Goal: Task Accomplishment & Management: Manage account settings

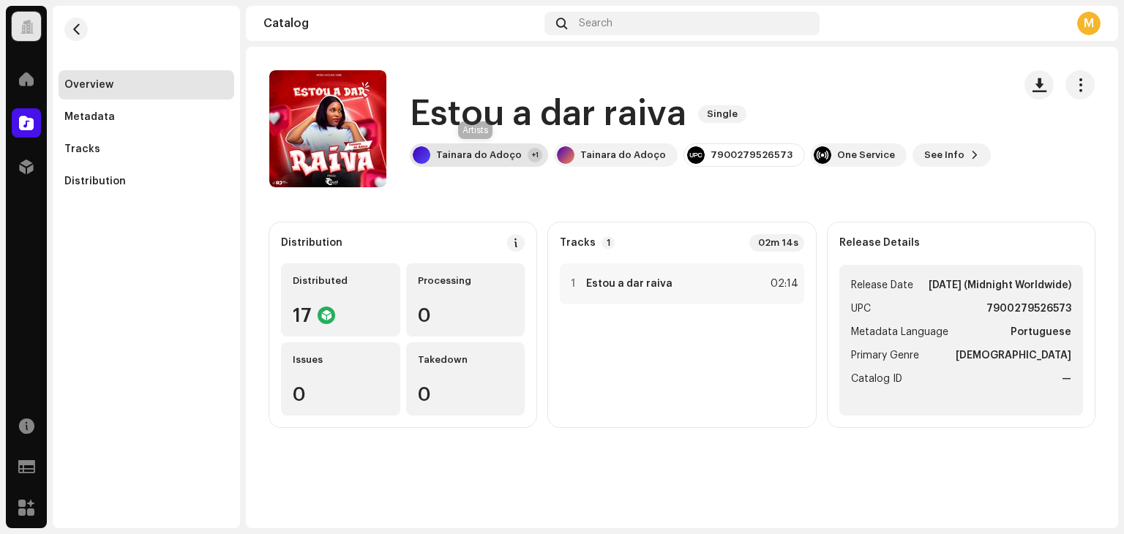
click at [483, 152] on div "Tainara do Adoço" at bounding box center [479, 155] width 86 height 12
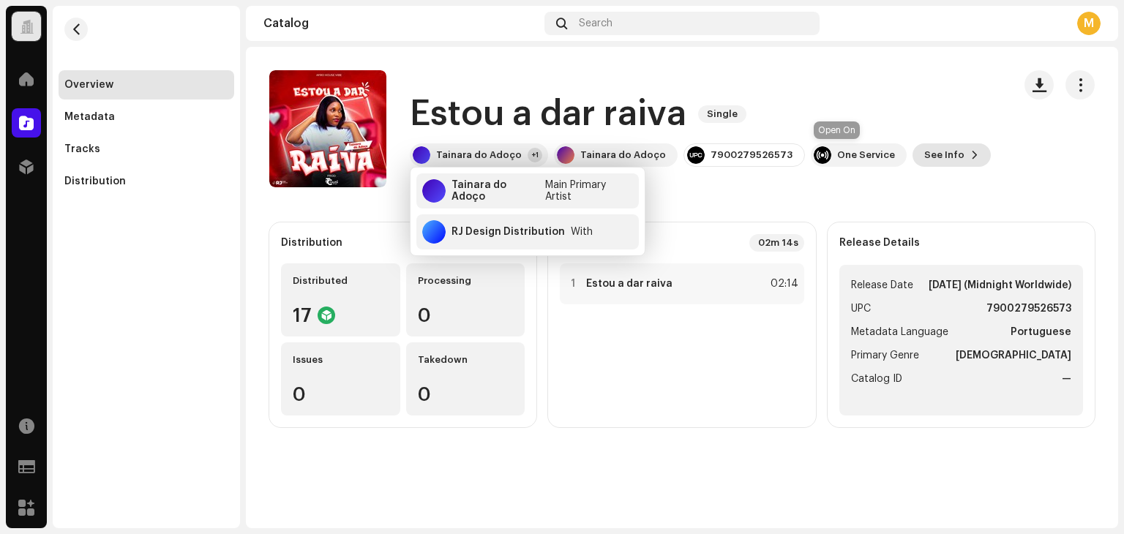
click at [924, 151] on span "See Info" at bounding box center [944, 154] width 40 height 29
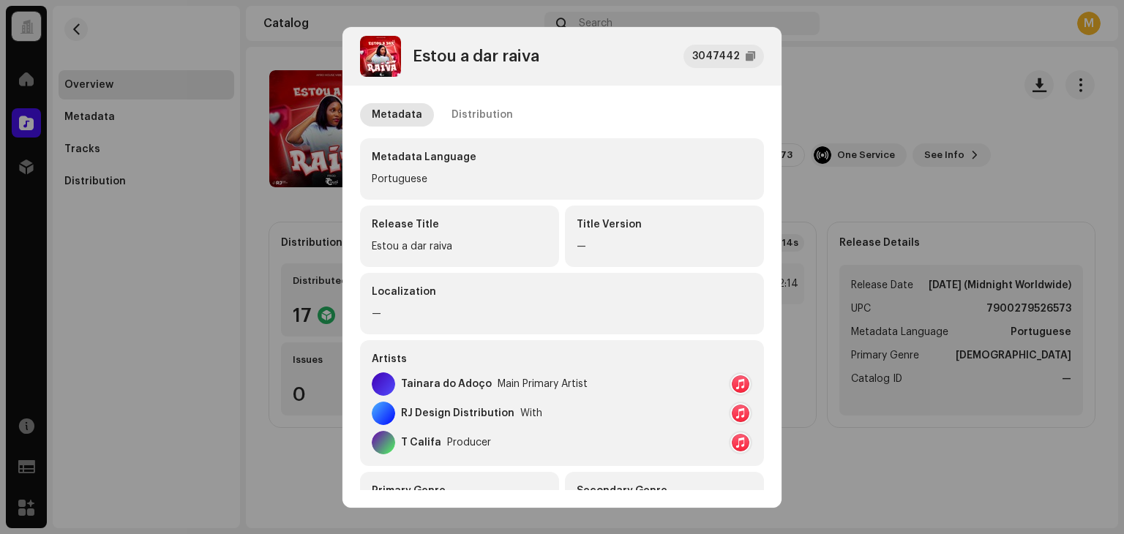
scroll to position [73, 0]
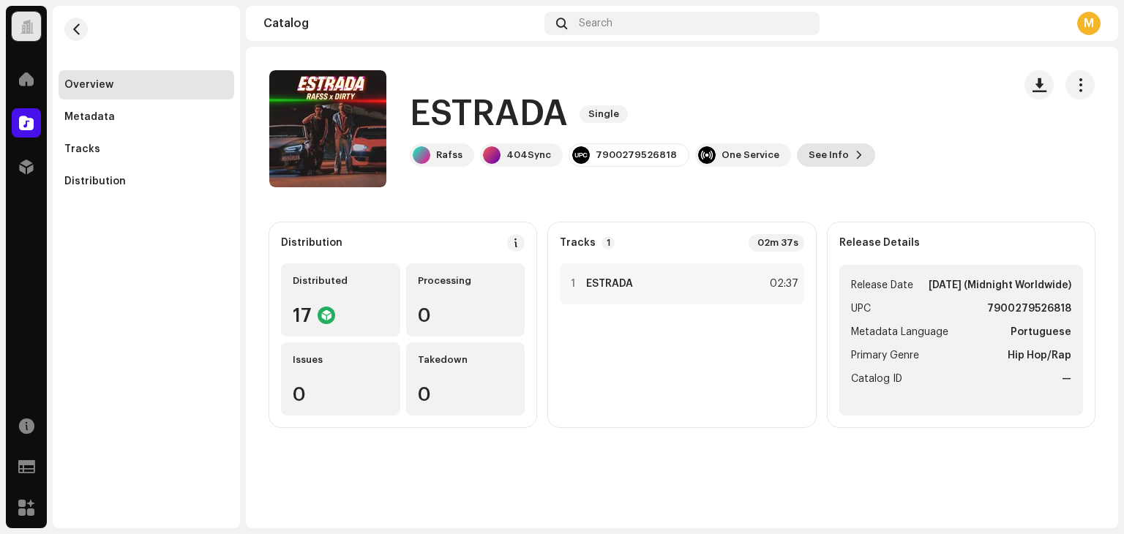
click at [809, 154] on span "See Info" at bounding box center [828, 154] width 40 height 29
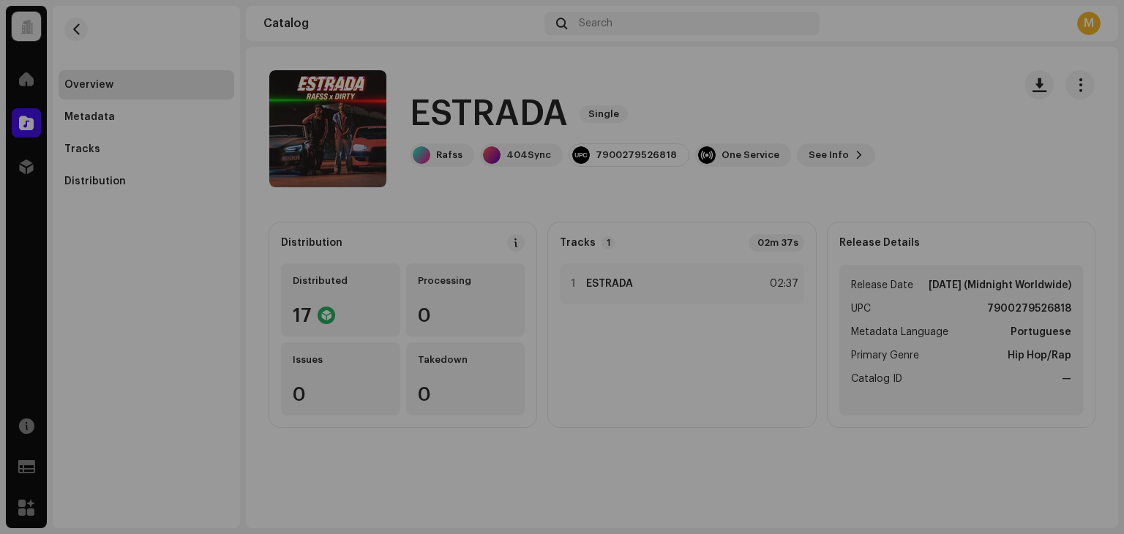
drag, startPoint x: 916, startPoint y: 170, endPoint x: 934, endPoint y: 159, distance: 21.3
click at [923, 166] on div "[PERSON_NAME] 3047501 Metadata Distribution Metadata Language Portuguese Releas…" at bounding box center [562, 267] width 1124 height 534
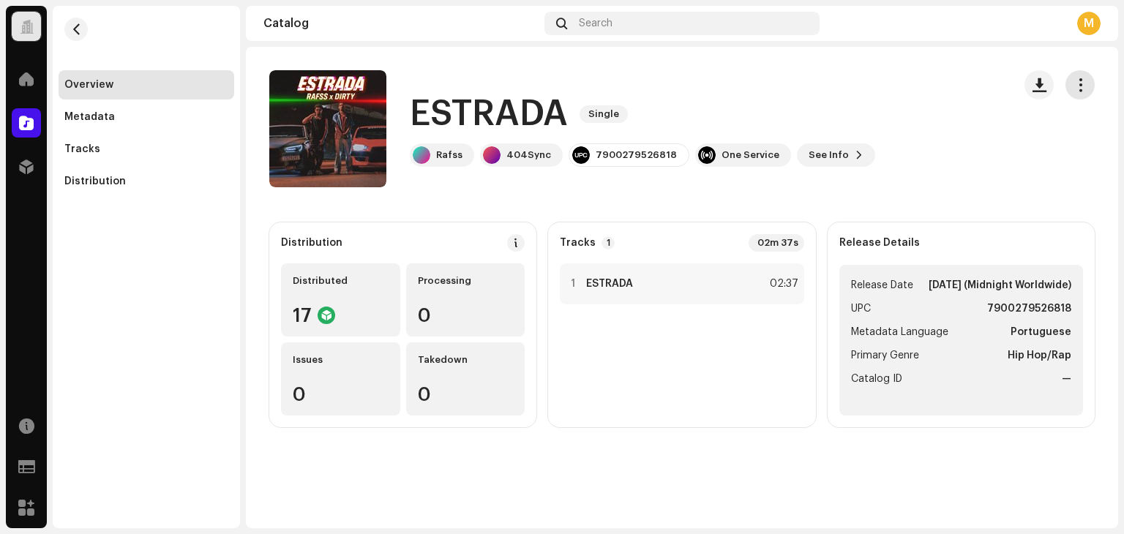
click at [1089, 78] on button "button" at bounding box center [1079, 84] width 29 height 29
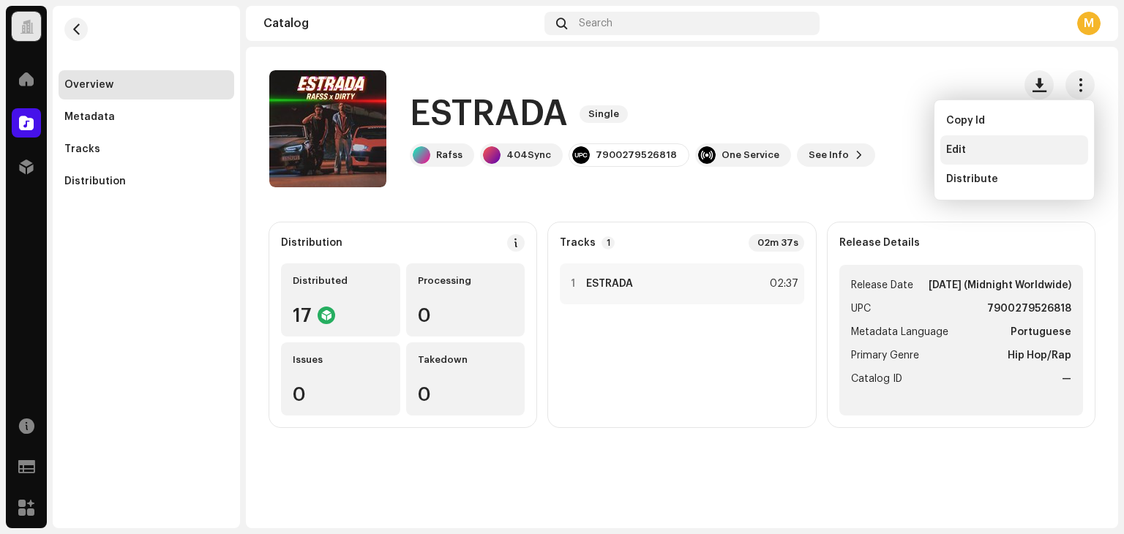
click at [967, 151] on div "Edit" at bounding box center [1014, 150] width 136 height 12
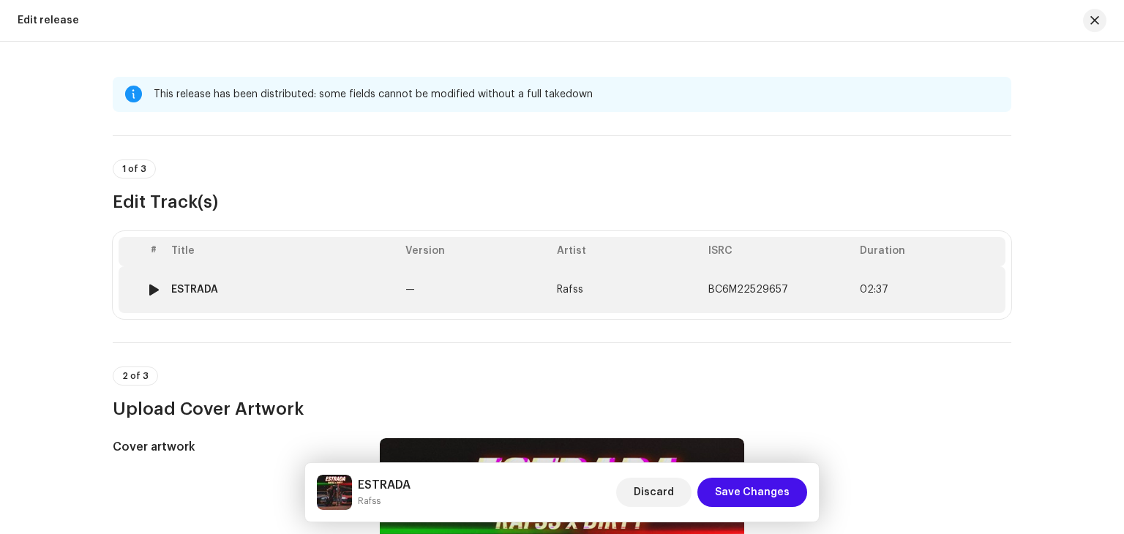
click at [262, 280] on td "ESTRADA" at bounding box center [282, 289] width 234 height 47
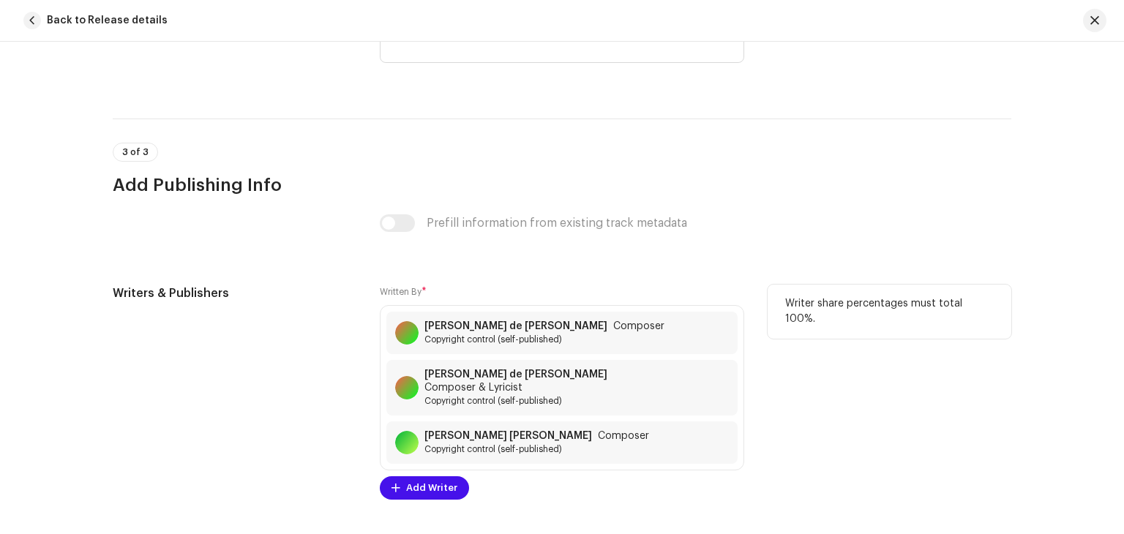
scroll to position [3123, 0]
